Goal: Browse casually

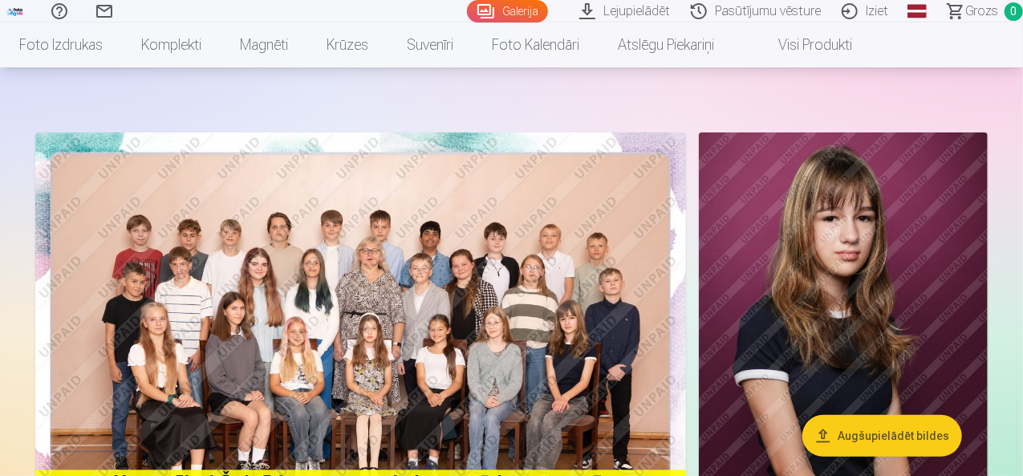
scroll to position [161, 0]
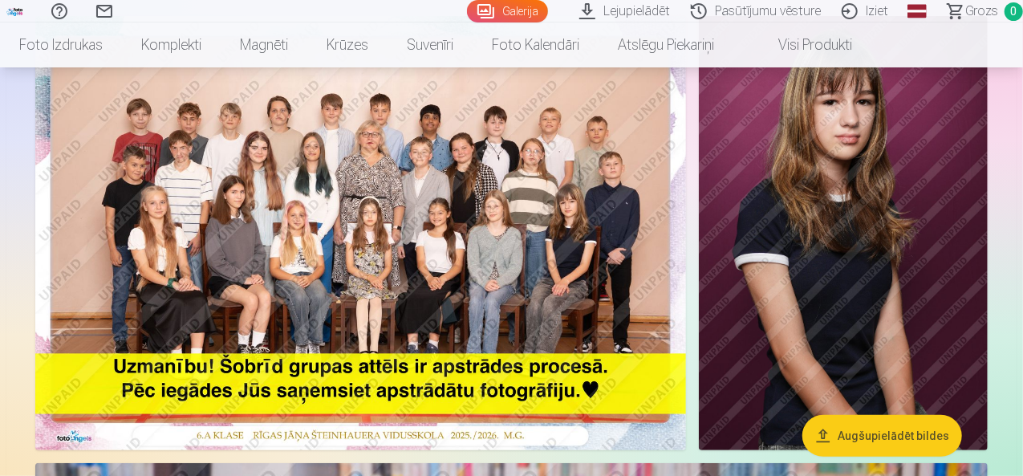
click at [466, 272] on img at bounding box center [360, 233] width 651 height 434
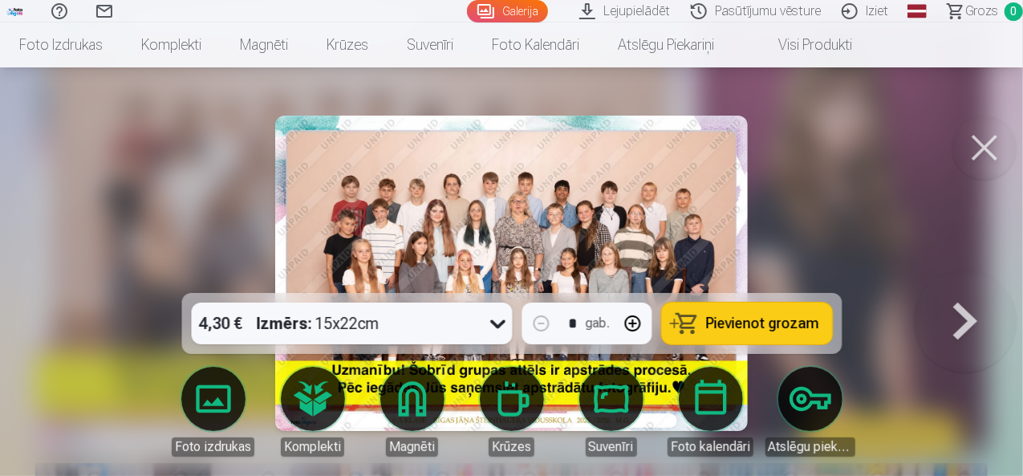
click at [273, 226] on div at bounding box center [511, 238] width 1023 height 476
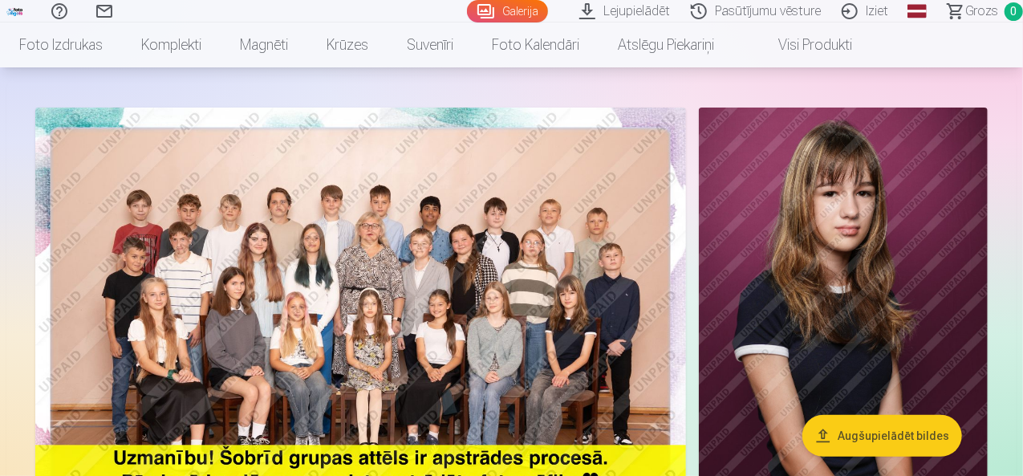
scroll to position [161, 0]
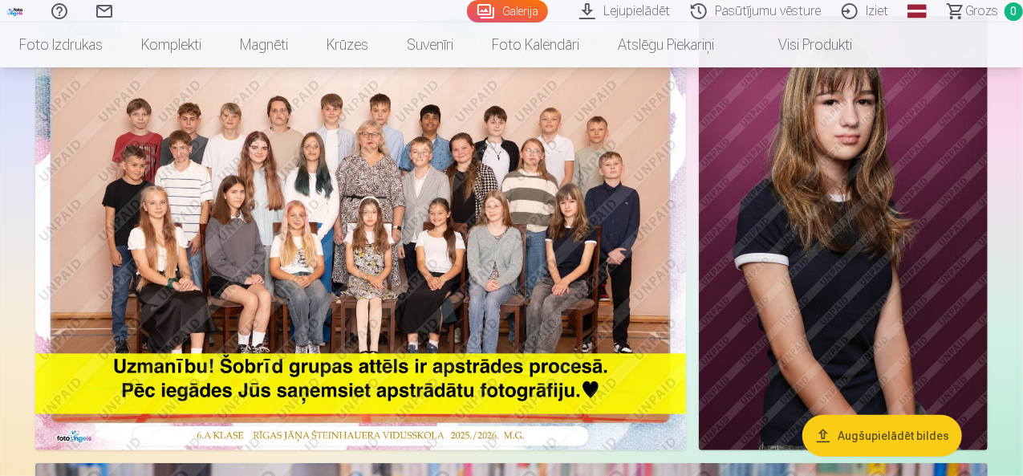
click at [528, 241] on img at bounding box center [360, 233] width 651 height 434
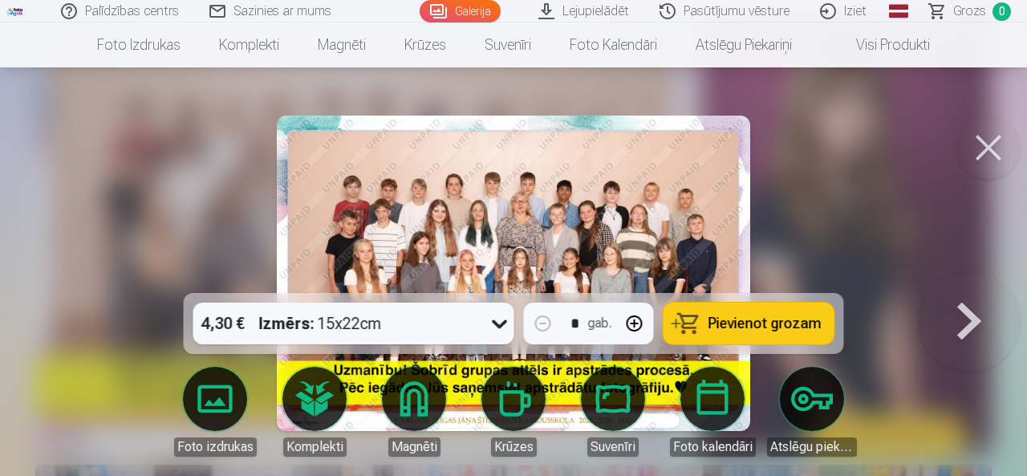
click at [712, 205] on img at bounding box center [513, 273] width 473 height 315
click at [984, 141] on button at bounding box center [989, 148] width 64 height 64
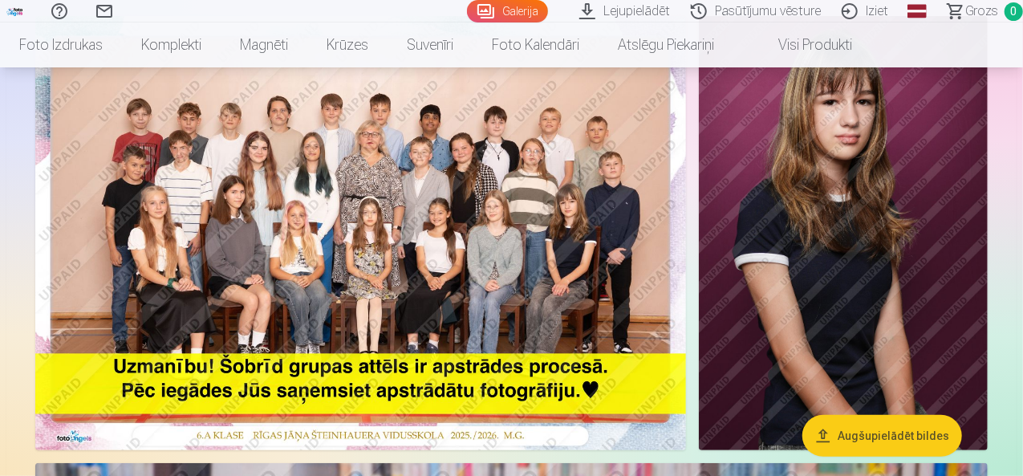
click at [364, 224] on img at bounding box center [360, 233] width 651 height 434
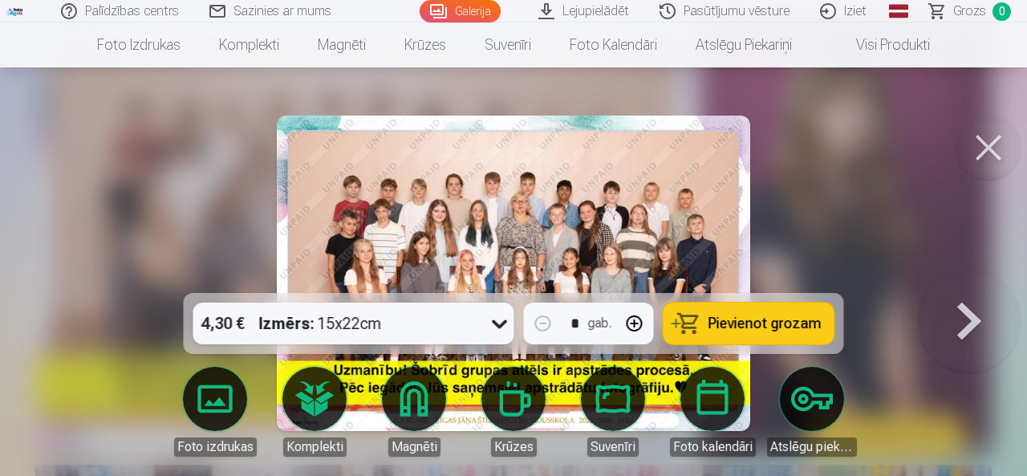
click at [620, 210] on img at bounding box center [513, 273] width 473 height 315
click at [990, 139] on button at bounding box center [989, 148] width 64 height 64
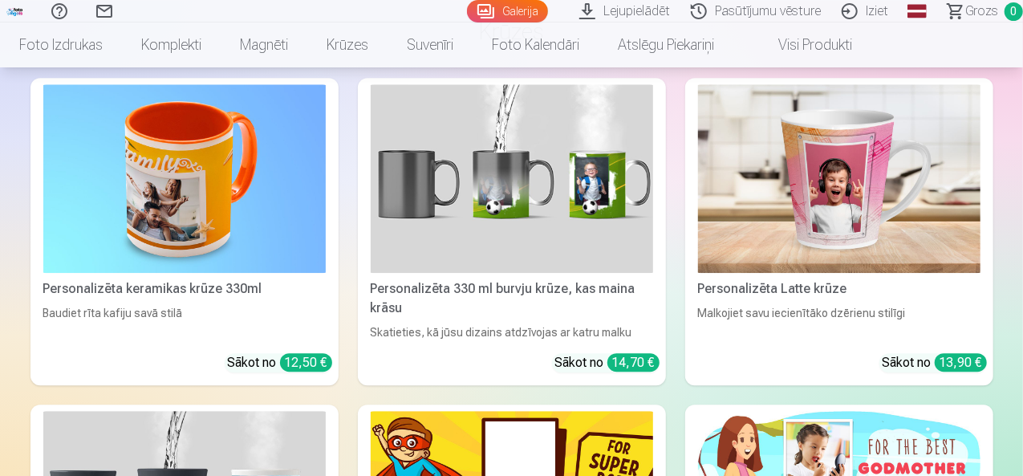
scroll to position [8107, 0]
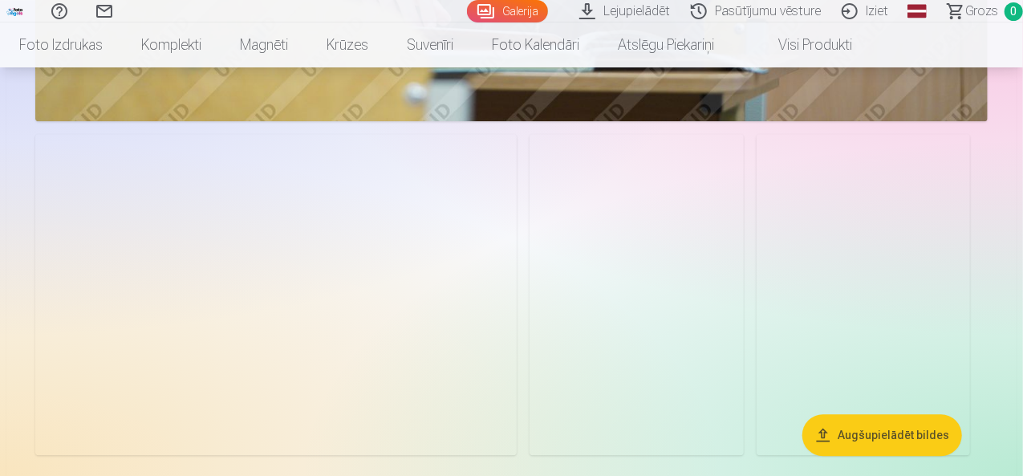
scroll to position [5154, 0]
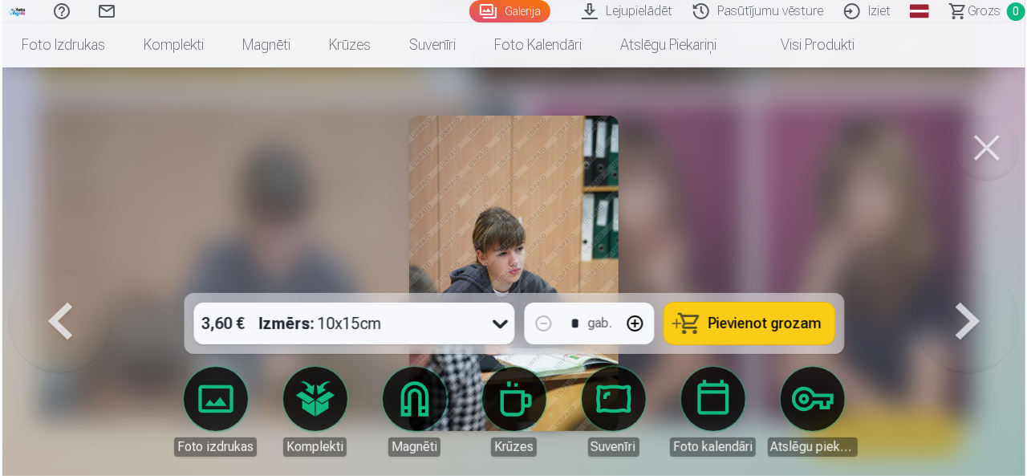
scroll to position [5173, 0]
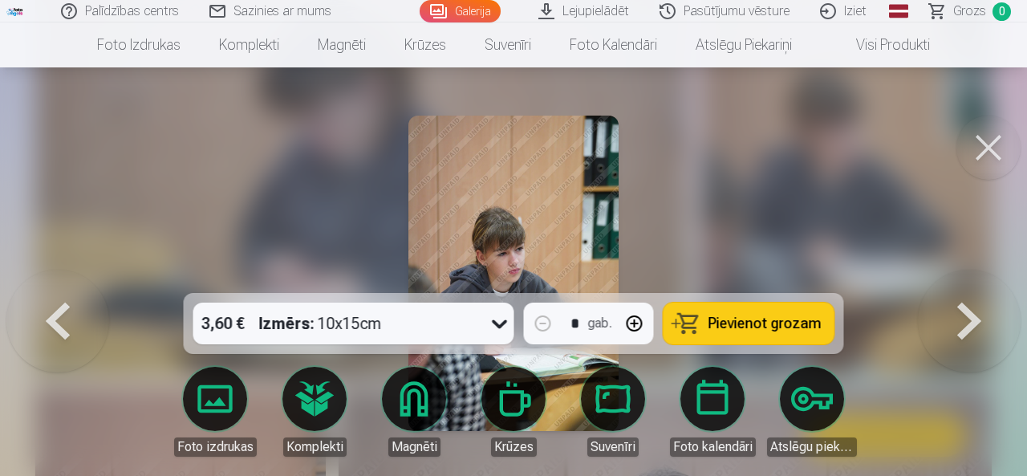
click at [944, 277] on button at bounding box center [969, 273] width 103 height 7
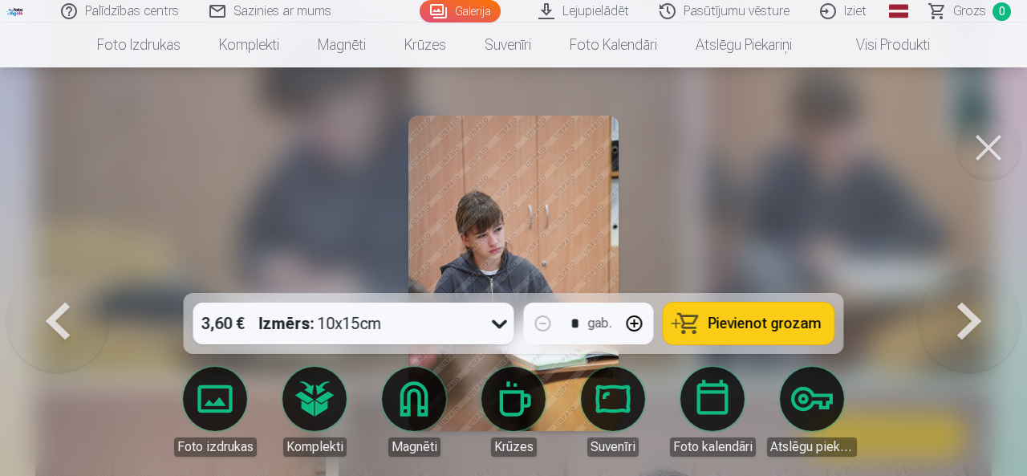
click at [944, 277] on button at bounding box center [969, 273] width 103 height 7
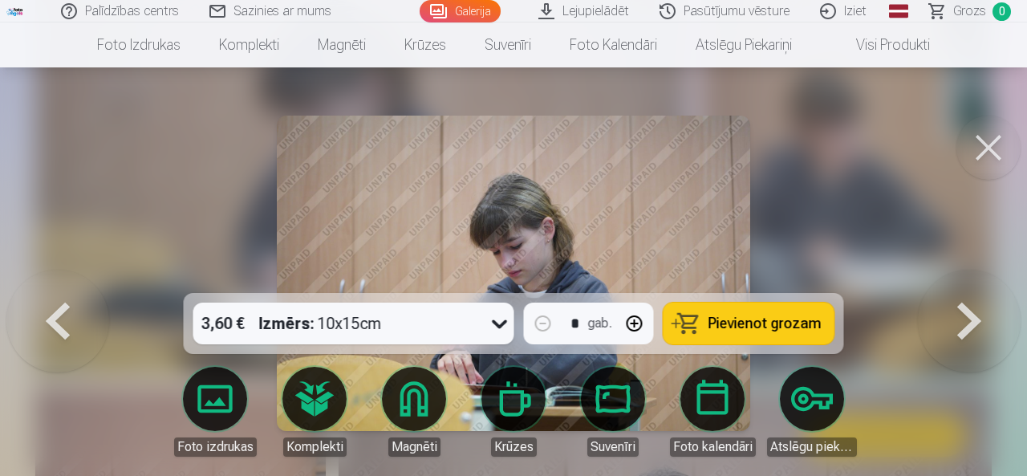
click at [944, 277] on button at bounding box center [969, 273] width 103 height 7
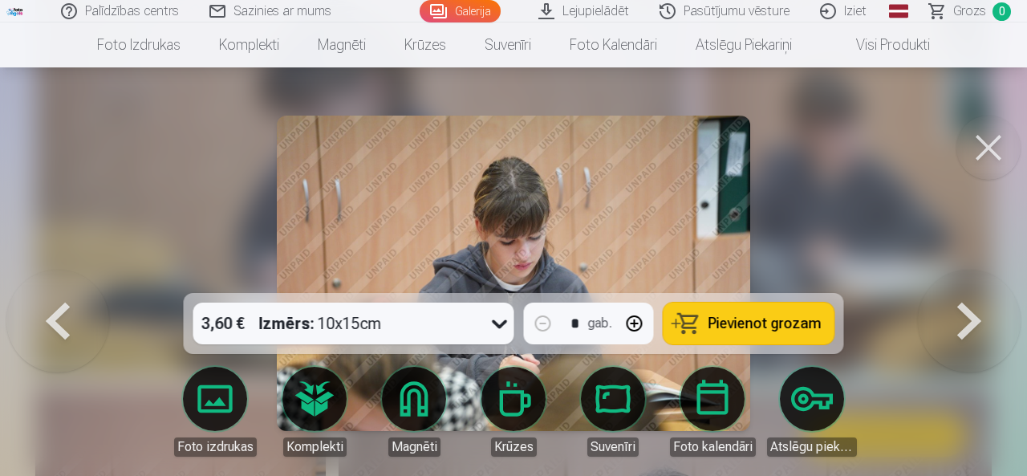
click at [944, 277] on button at bounding box center [969, 273] width 103 height 7
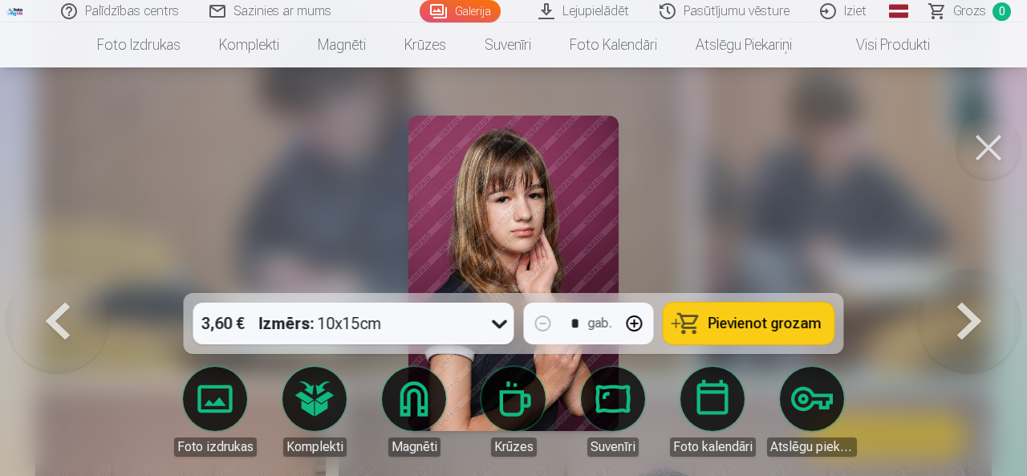
click at [944, 277] on button at bounding box center [969, 273] width 103 height 7
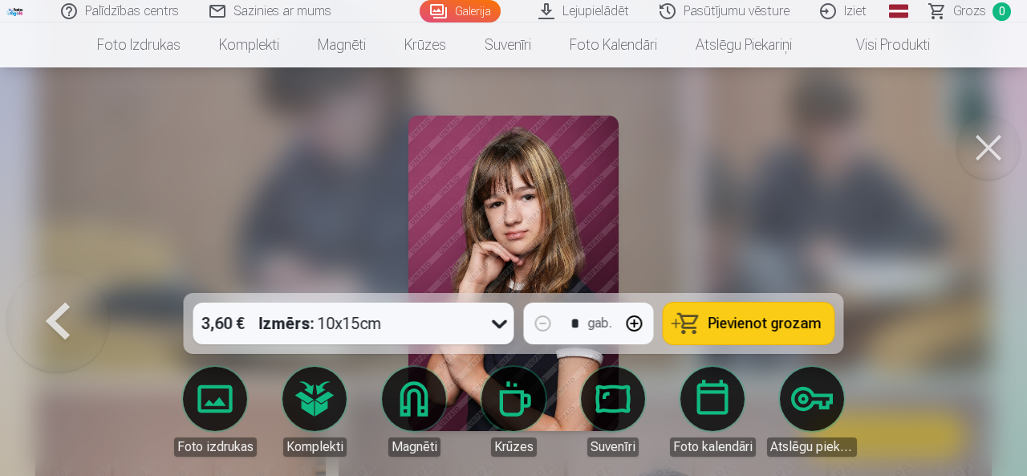
click at [981, 146] on button at bounding box center [989, 148] width 64 height 64
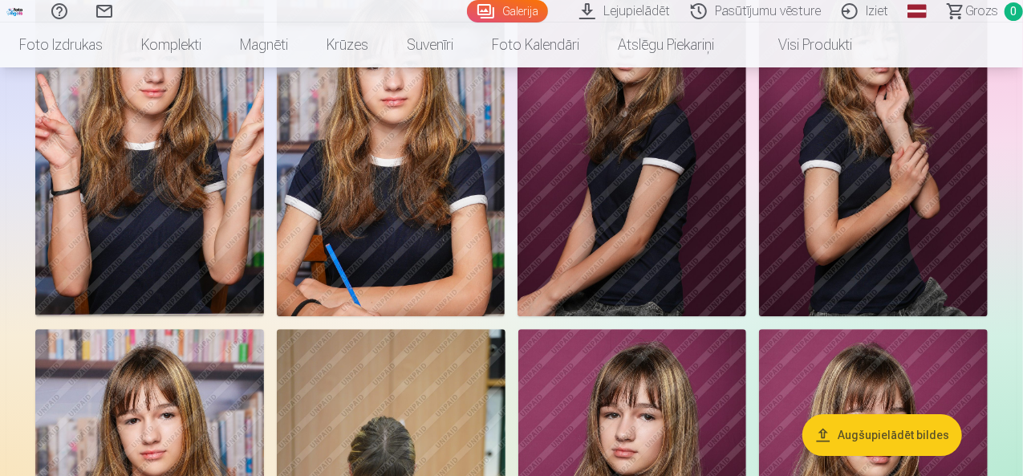
scroll to position [2264, 0]
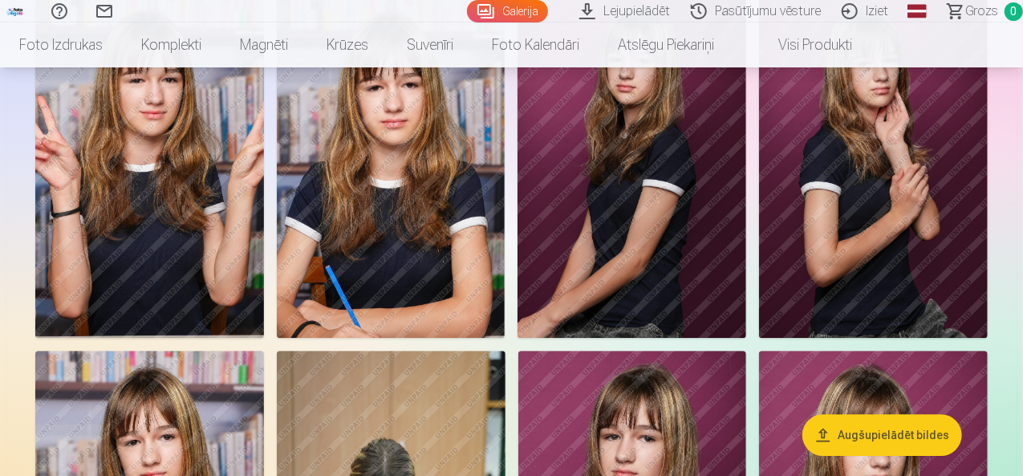
click at [264, 338] on img at bounding box center [149, 166] width 229 height 343
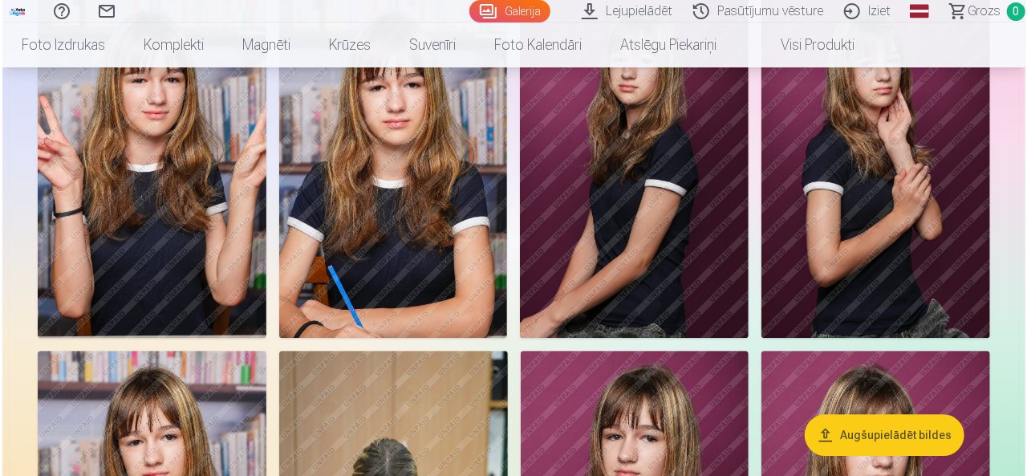
scroll to position [2272, 0]
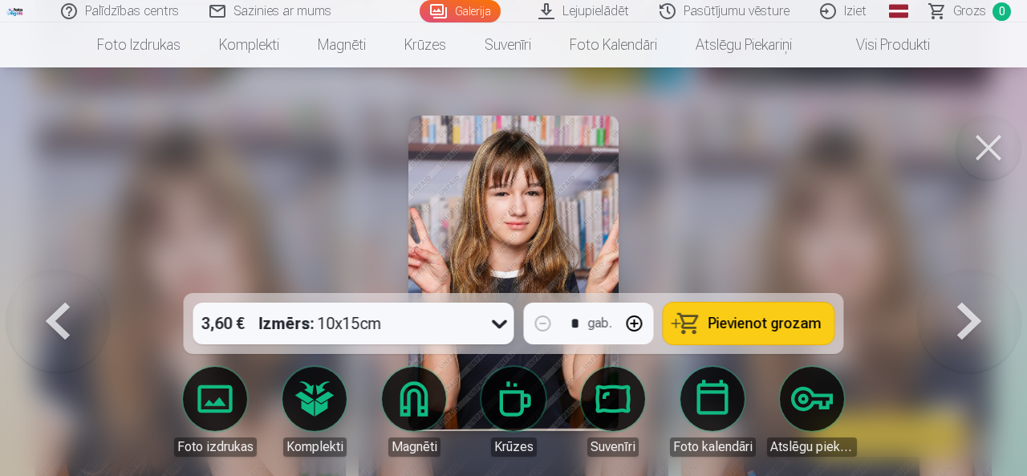
click at [979, 138] on button at bounding box center [989, 148] width 64 height 64
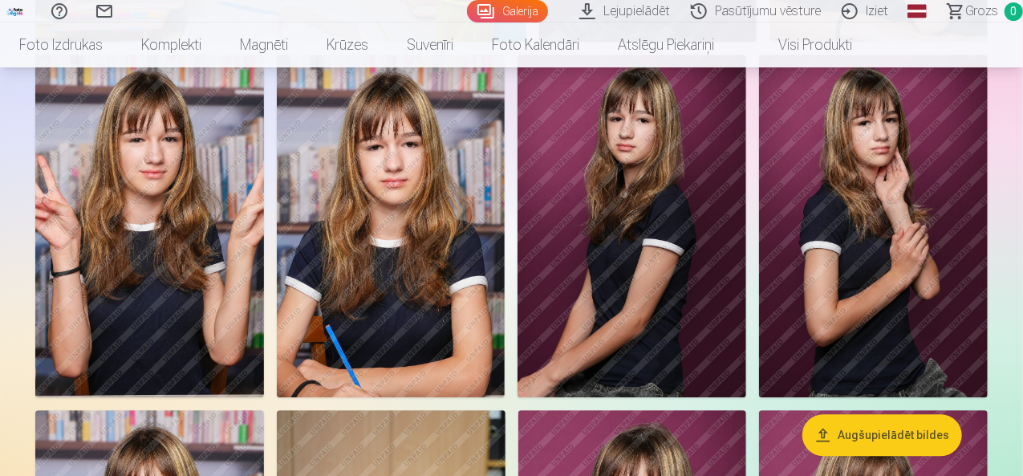
scroll to position [2007, 0]
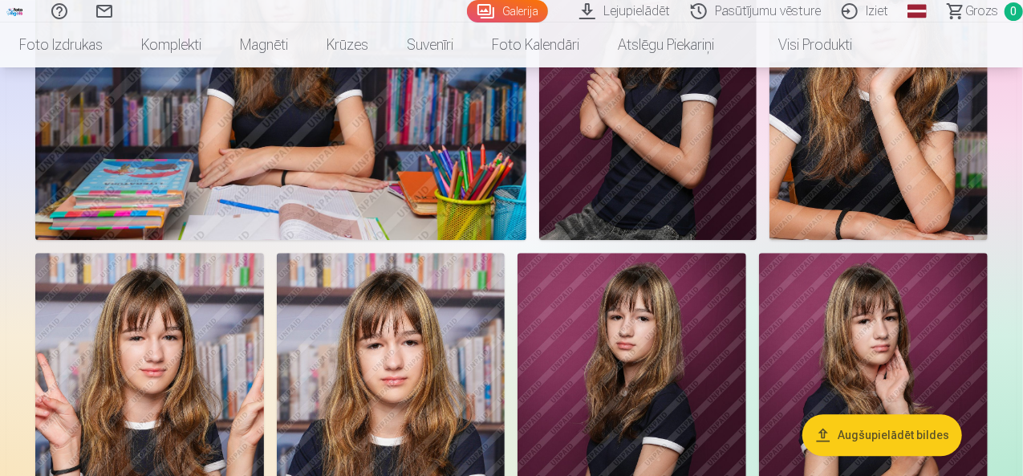
click at [853, 14] on link "Iziet" at bounding box center [867, 11] width 67 height 22
